Goal: Task Accomplishment & Management: Use online tool/utility

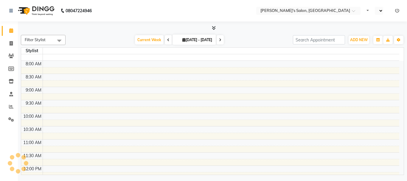
select select "en"
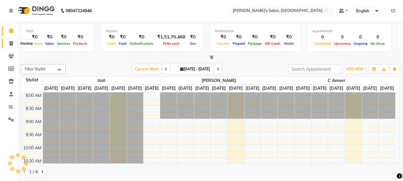
click at [10, 42] on icon at bounding box center [11, 43] width 3 height 4
select select "service"
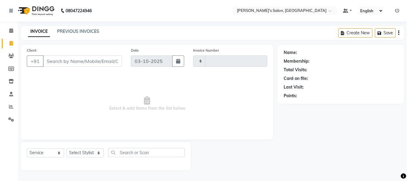
type input "2418"
select select "3810"
click at [58, 62] on input "Client" at bounding box center [82, 60] width 79 height 11
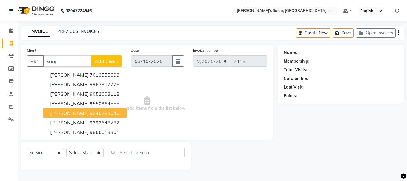
click at [86, 117] on button "[PERSON_NAME] 9246283040" at bounding box center [85, 113] width 84 height 10
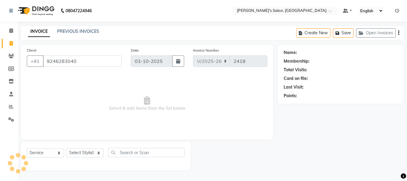
type input "9246283040"
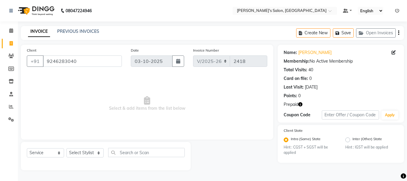
click at [302, 105] on icon "button" at bounding box center [300, 104] width 4 height 4
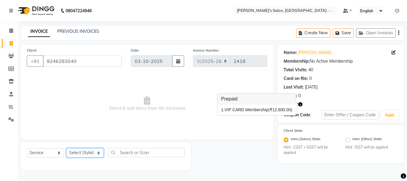
click at [83, 154] on select "Select Stylist [PERSON_NAME] [PERSON_NAME] Manager [PERSON_NAME] [PERSON_NAME] …" at bounding box center [84, 152] width 37 height 9
select select "18476"
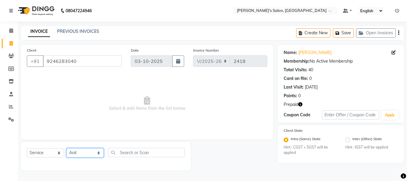
click at [66, 148] on select "Select Stylist [PERSON_NAME] [PERSON_NAME] Manager [PERSON_NAME] [PERSON_NAME] …" at bounding box center [84, 152] width 37 height 9
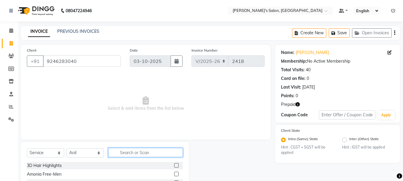
click at [142, 153] on input "text" at bounding box center [145, 152] width 75 height 9
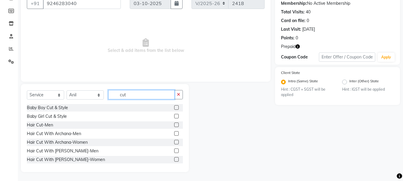
type input "cut"
click at [174, 124] on label at bounding box center [176, 125] width 4 height 4
click at [174, 124] on input "checkbox" at bounding box center [176, 125] width 4 height 4
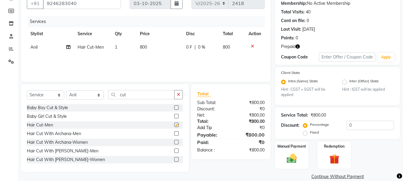
checkbox input "false"
click at [337, 160] on img at bounding box center [334, 159] width 17 height 13
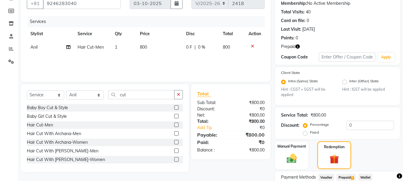
scroll to position [105, 0]
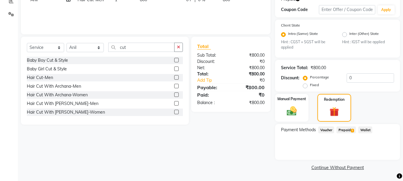
click at [347, 131] on span "Prepaid 1" at bounding box center [345, 129] width 19 height 7
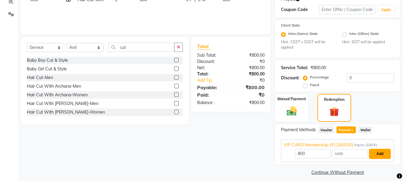
click at [382, 154] on button "Add" at bounding box center [380, 154] width 22 height 10
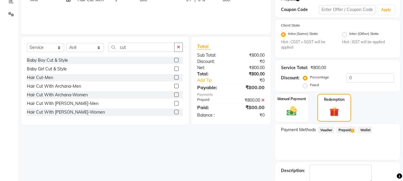
scroll to position [139, 0]
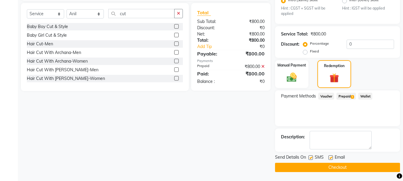
click at [348, 167] on button "Checkout" at bounding box center [337, 167] width 125 height 9
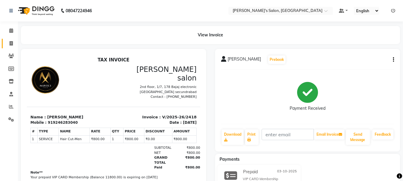
click at [12, 44] on icon at bounding box center [11, 43] width 3 height 4
select select "service"
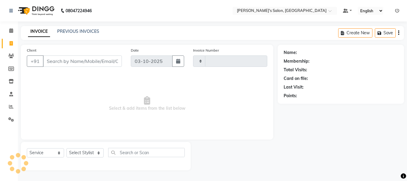
type input "2419"
select select "3810"
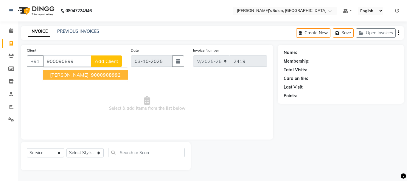
click at [91, 73] on span "900090899" at bounding box center [104, 75] width 27 height 6
type input "9000908992"
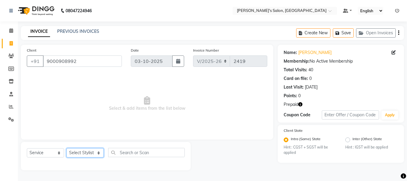
click at [91, 154] on select "Select Stylist [PERSON_NAME] [PERSON_NAME] Manager [PERSON_NAME] [PERSON_NAME] …" at bounding box center [84, 152] width 37 height 9
select select "18476"
click at [66, 148] on select "Select Stylist [PERSON_NAME] [PERSON_NAME] Manager [PERSON_NAME] [PERSON_NAME] …" at bounding box center [84, 152] width 37 height 9
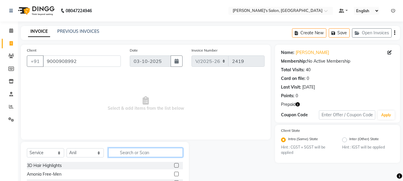
click at [130, 151] on input "text" at bounding box center [145, 152] width 75 height 9
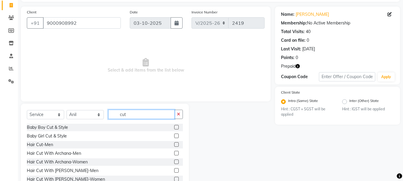
scroll to position [54, 0]
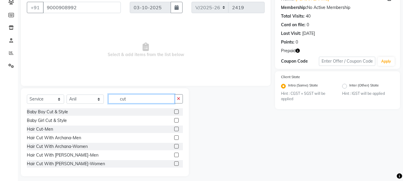
type input "cut"
click at [174, 129] on label at bounding box center [176, 129] width 4 height 4
click at [174, 129] on input "checkbox" at bounding box center [176, 129] width 4 height 4
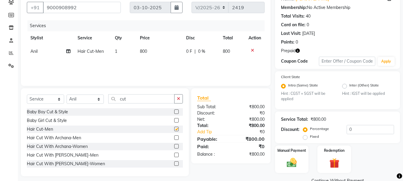
checkbox input "false"
click at [133, 99] on input "cut" at bounding box center [141, 98] width 66 height 9
type input "c"
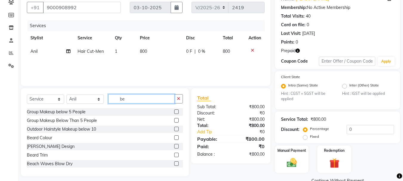
type input "be"
click at [174, 155] on label at bounding box center [176, 155] width 4 height 4
click at [174, 155] on input "checkbox" at bounding box center [176, 155] width 4 height 4
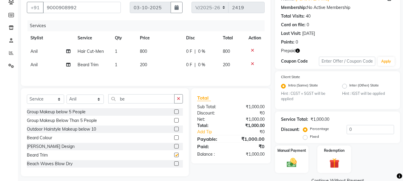
checkbox input "false"
click at [336, 164] on img at bounding box center [334, 163] width 17 height 13
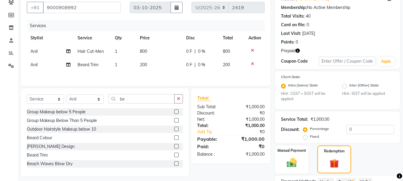
click at [298, 50] on icon "button" at bounding box center [297, 51] width 4 height 4
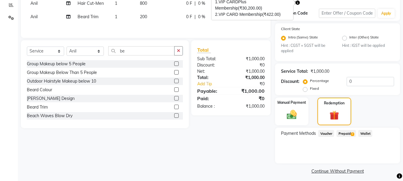
scroll to position [104, 0]
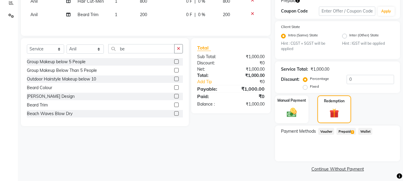
click at [349, 130] on span "Prepaid 2" at bounding box center [345, 131] width 19 height 7
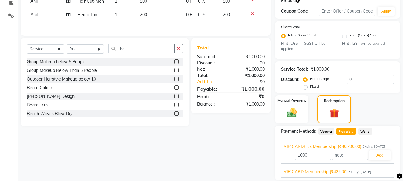
scroll to position [130, 0]
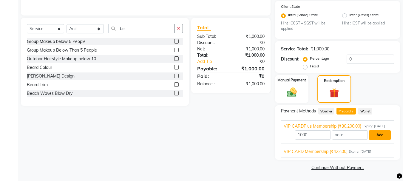
click at [380, 137] on button "Add" at bounding box center [380, 135] width 22 height 10
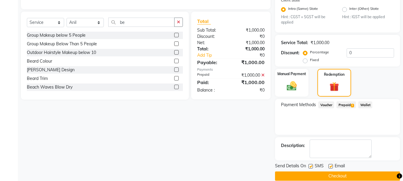
click at [362, 175] on button "Checkout" at bounding box center [337, 175] width 125 height 9
